Goal: Check status: Check status

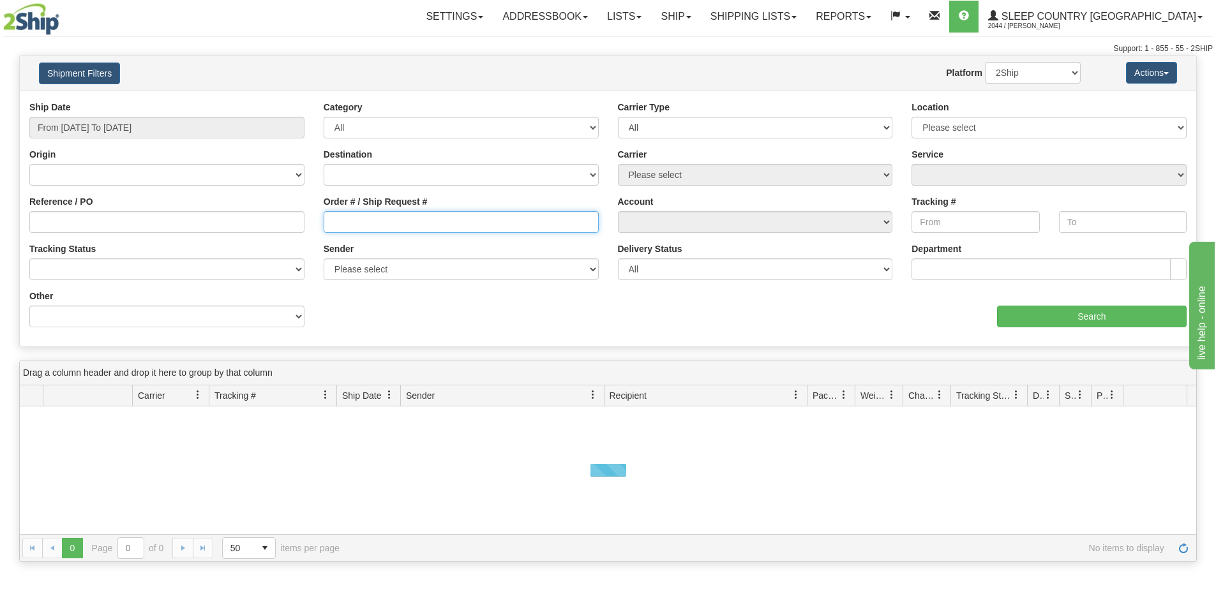
click at [340, 220] on input "Order # / Ship Request #" at bounding box center [461, 222] width 275 height 22
paste input "1059290"
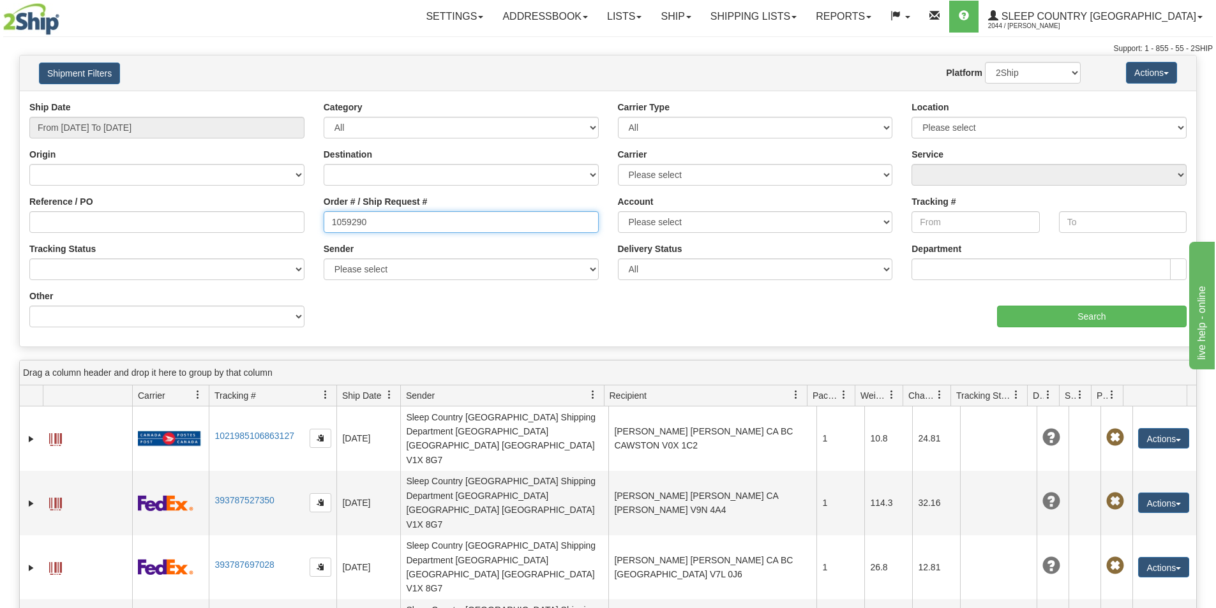
type input "1059290"
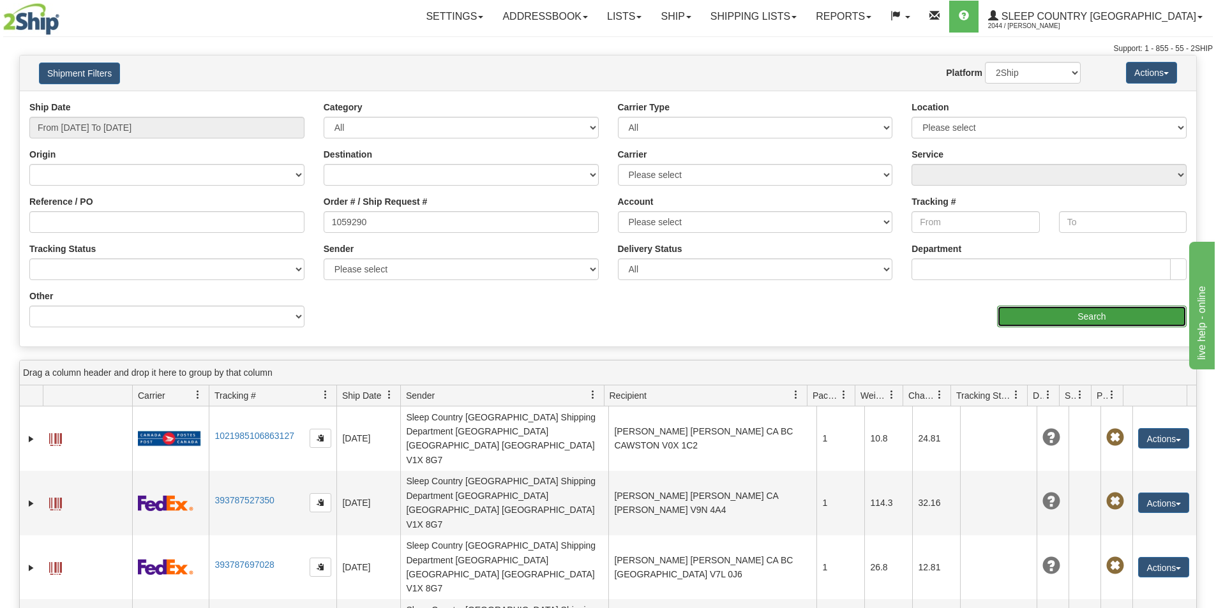
click at [1050, 318] on input "Search" at bounding box center [1092, 317] width 190 height 22
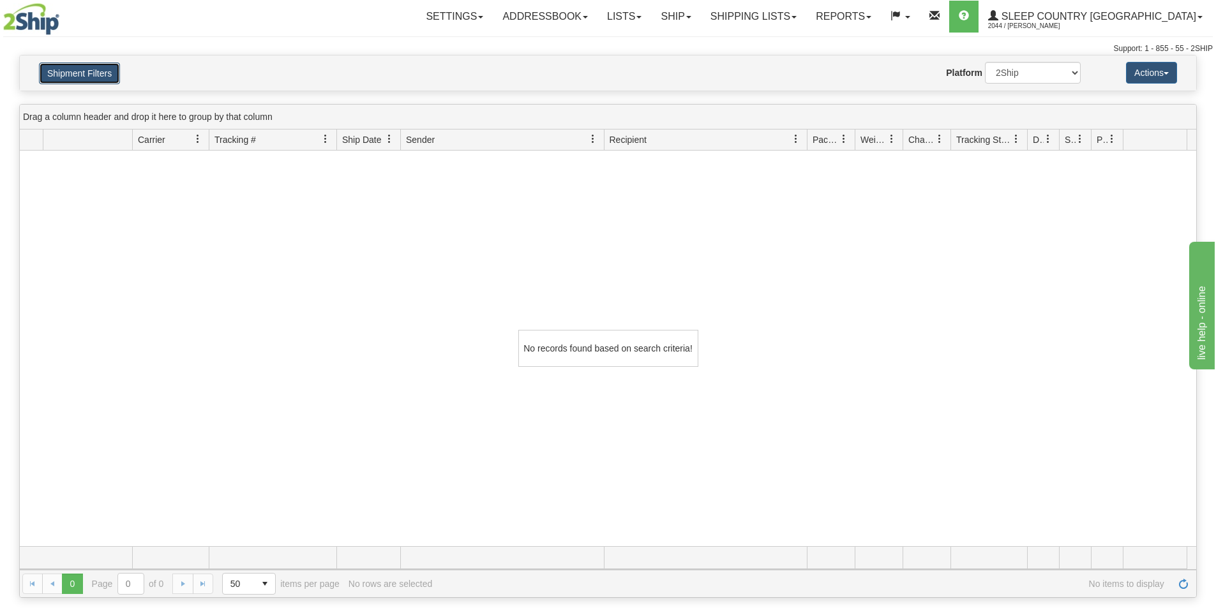
click at [82, 64] on button "Shipment Filters" at bounding box center [79, 74] width 81 height 22
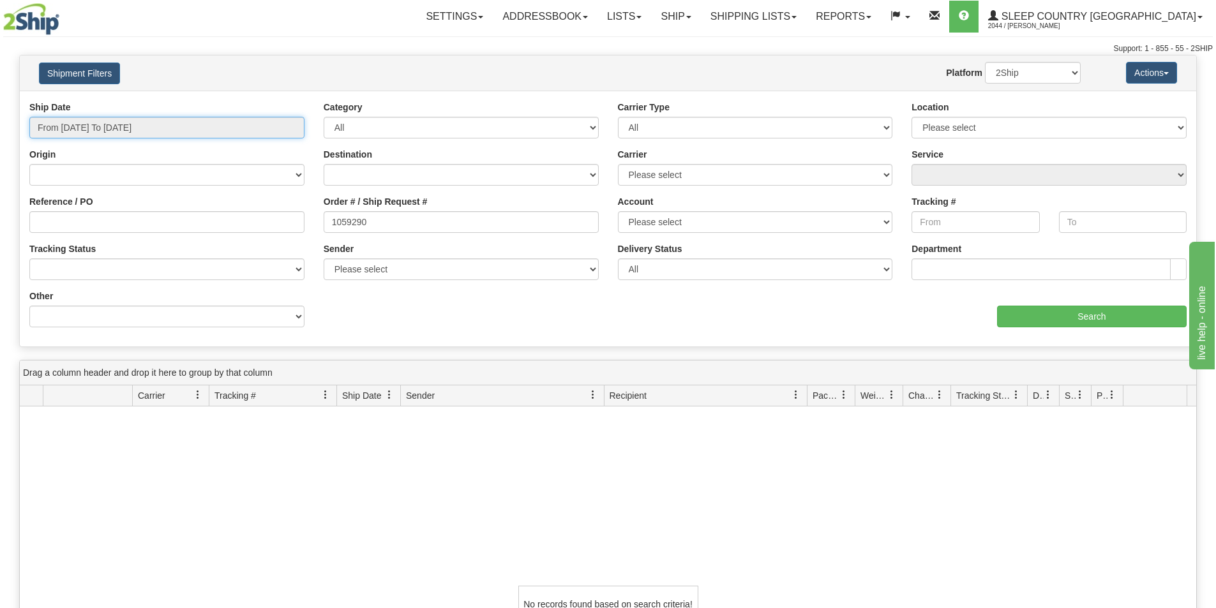
click at [114, 135] on input "From [DATE] To [DATE]" at bounding box center [166, 128] width 275 height 22
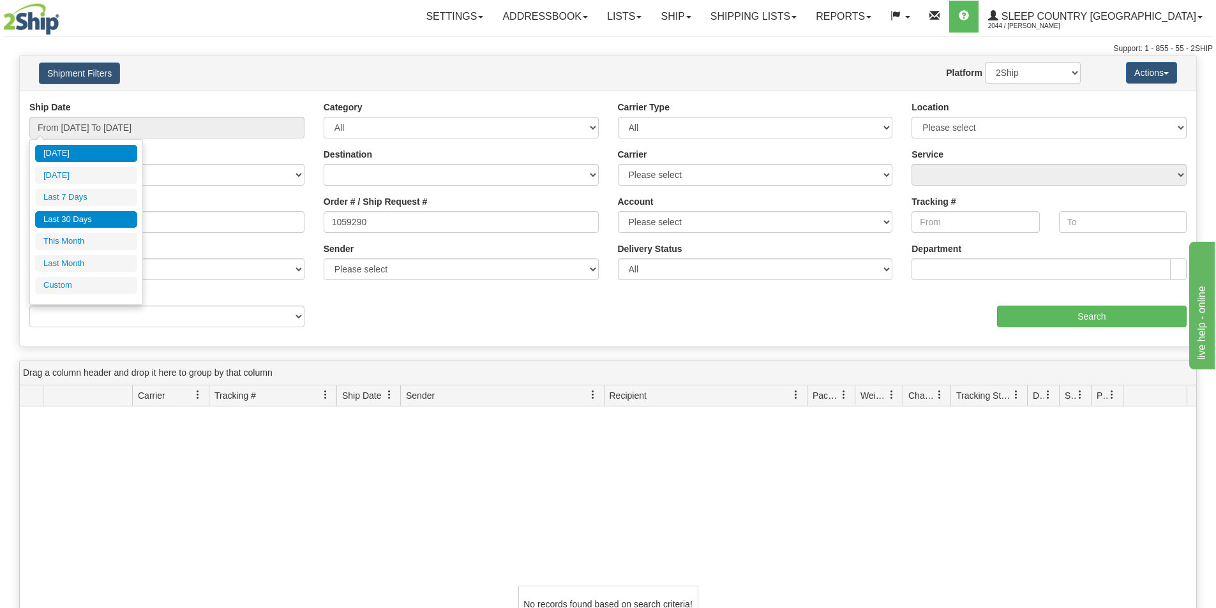
click at [110, 215] on li "Last 30 Days" at bounding box center [86, 219] width 102 height 17
type input "From [DATE] To [DATE]"
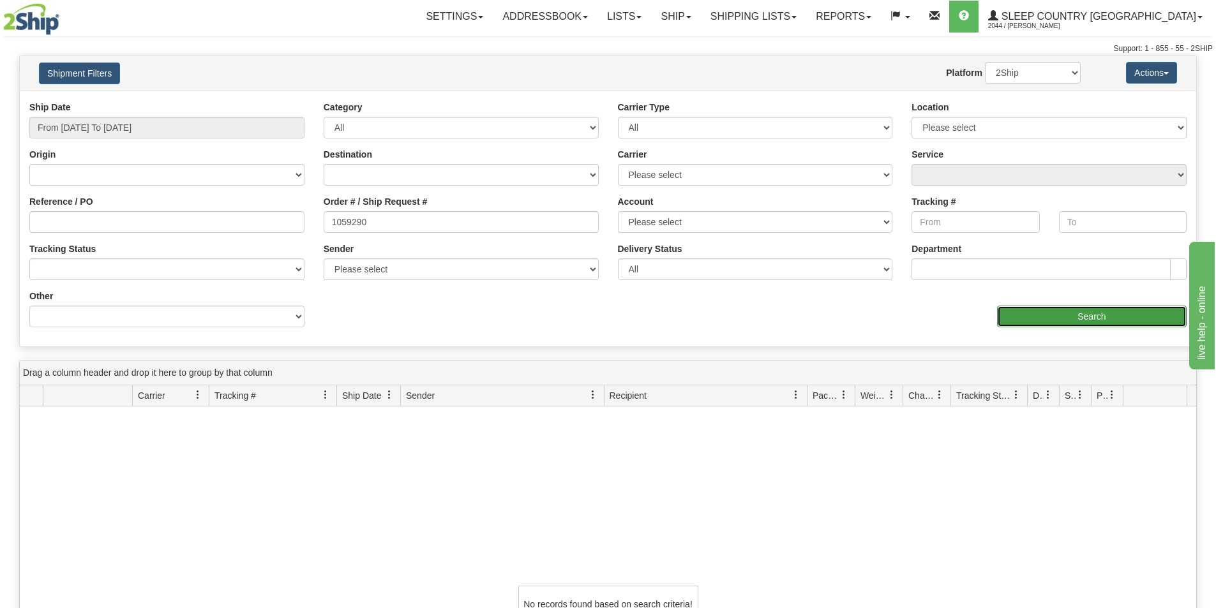
click at [1084, 321] on input "Search" at bounding box center [1092, 317] width 190 height 22
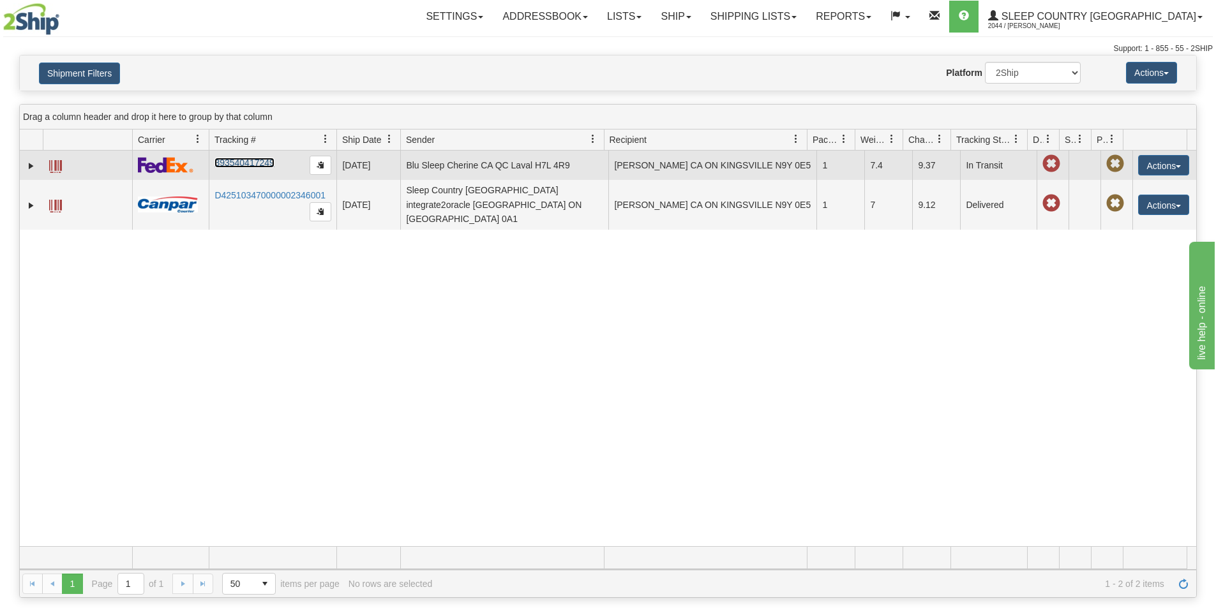
click at [239, 162] on link "393540417249" at bounding box center [244, 163] width 59 height 10
